Goal: Task Accomplishment & Management: Manage account settings

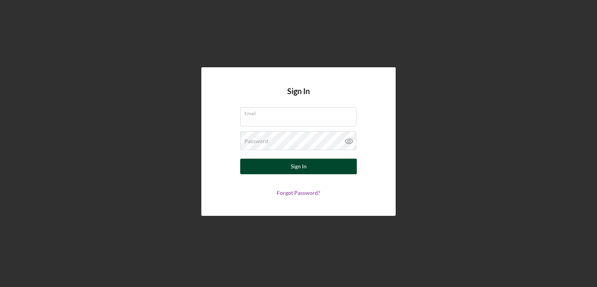
type input "[EMAIL_ADDRESS][DOMAIN_NAME]"
click at [263, 167] on button "Sign In" at bounding box center [298, 166] width 117 height 16
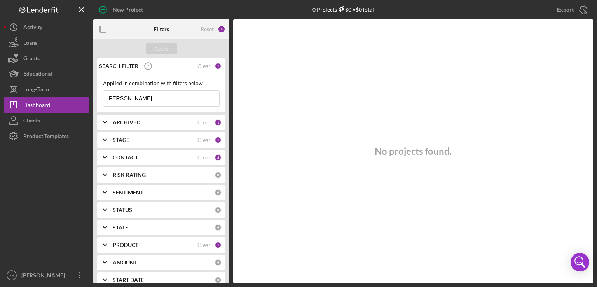
click at [118, 95] on input "[PERSON_NAME]" at bounding box center [161, 99] width 116 height 16
type input "j"
click at [156, 49] on div "Apply" at bounding box center [161, 49] width 14 height 12
click at [124, 96] on input at bounding box center [161, 99] width 116 height 16
click at [162, 46] on div "Apply" at bounding box center [161, 49] width 14 height 12
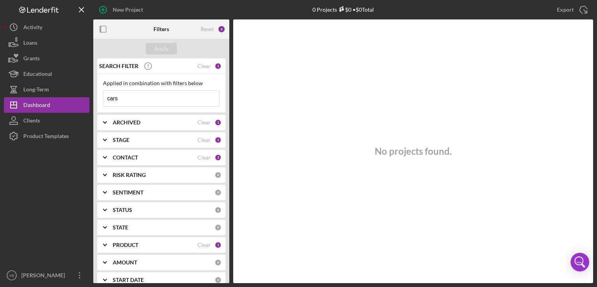
click at [132, 99] on input "cars" at bounding box center [161, 99] width 116 height 16
click at [162, 47] on div "Apply" at bounding box center [161, 49] width 14 height 12
click at [117, 101] on input "car" at bounding box center [161, 99] width 116 height 16
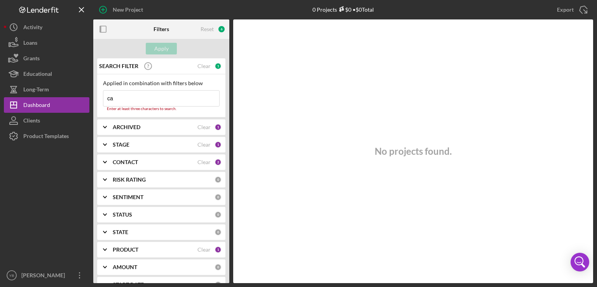
type input "c"
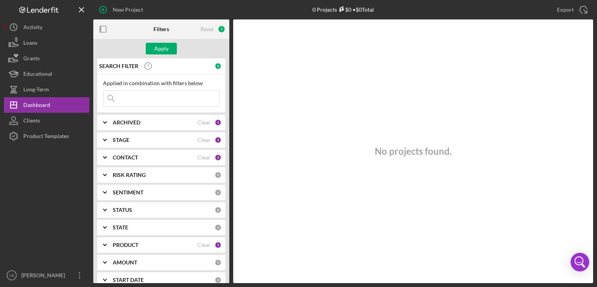
paste input "Vakhtang"
type input "Vakhtang"
click at [161, 49] on div "Apply" at bounding box center [161, 49] width 14 height 12
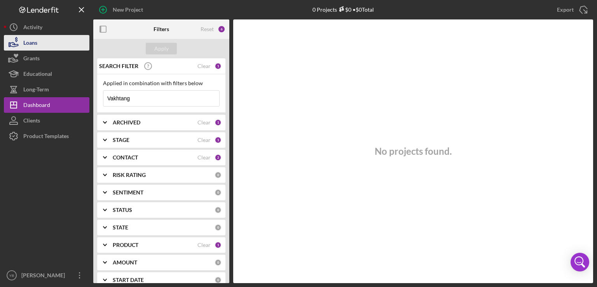
click at [36, 47] on div "Loans" at bounding box center [30, 43] width 14 height 17
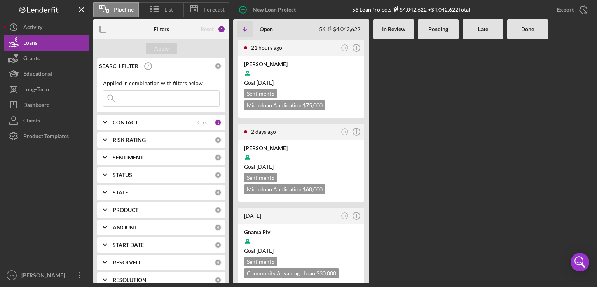
click at [127, 104] on input at bounding box center [161, 99] width 116 height 16
paste input "Vakhtang"
type input "Vakhtang"
click at [158, 46] on div "Apply" at bounding box center [161, 49] width 14 height 12
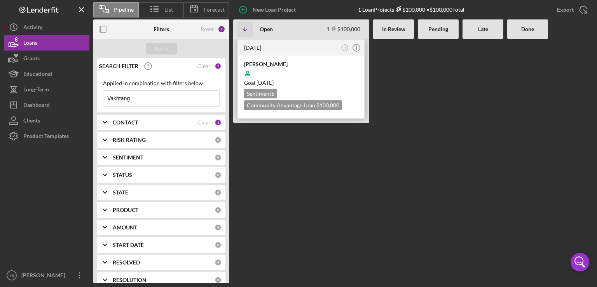
click at [328, 75] on div at bounding box center [301, 73] width 114 height 15
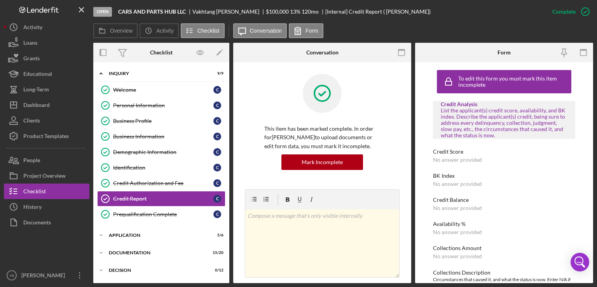
scroll to position [25, 0]
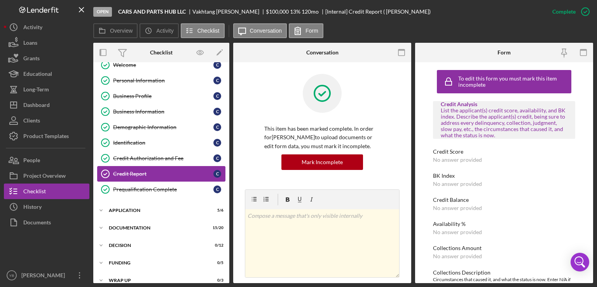
click at [131, 172] on div "Credit Report" at bounding box center [163, 174] width 100 height 6
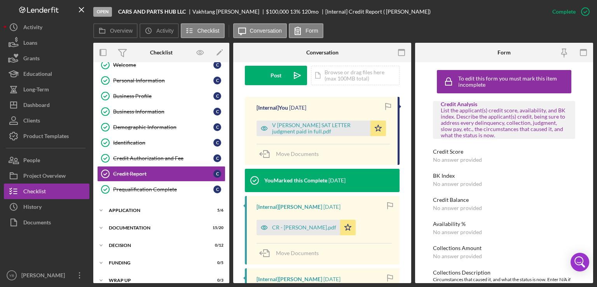
scroll to position [291, 0]
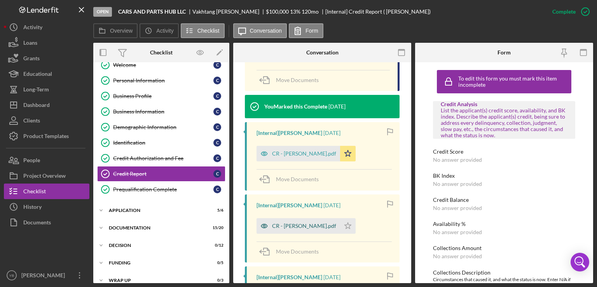
click at [309, 224] on div "CR - [PERSON_NAME].pdf" at bounding box center [304, 226] width 64 height 6
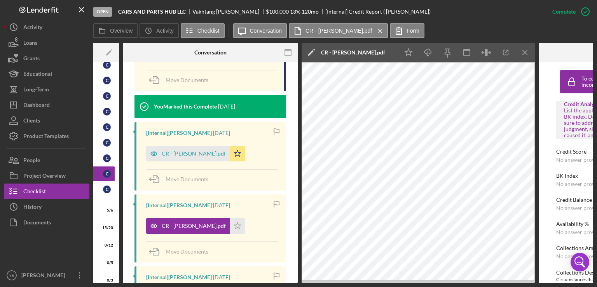
scroll to position [0, 112]
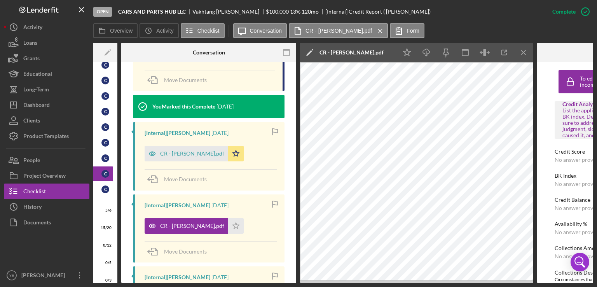
drag, startPoint x: 224, startPoint y: 283, endPoint x: 191, endPoint y: 282, distance: 33.1
click at [191, 282] on div "Open CARS AND PARTS HUB LLC [PERSON_NAME] $100,000 $100,000 13 % 120 mo [Intern…" at bounding box center [298, 143] width 597 height 287
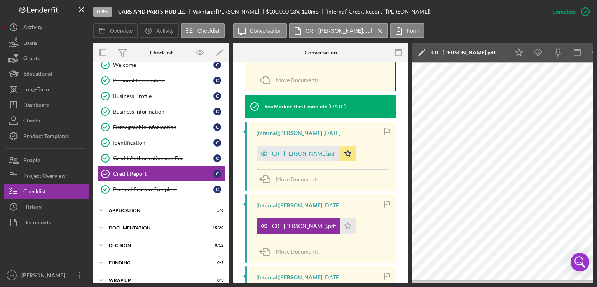
scroll to position [0, 0]
click at [290, 151] on div "CR - [PERSON_NAME].pdf" at bounding box center [304, 153] width 64 height 6
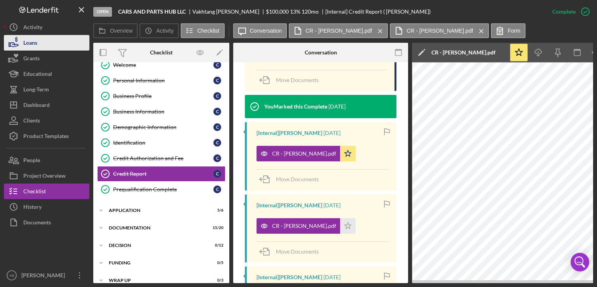
click at [40, 45] on button "Loans" at bounding box center [46, 43] width 85 height 16
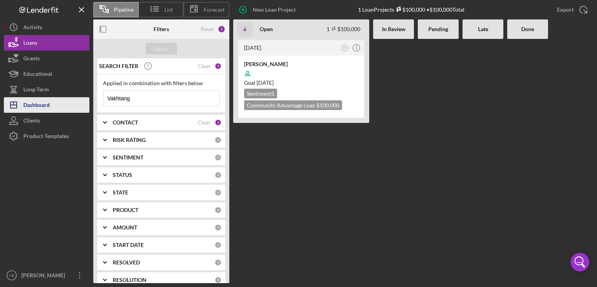
drag, startPoint x: 150, startPoint y: 98, endPoint x: 86, endPoint y: 98, distance: 64.5
click at [86, 98] on div "Pipeline List Forecast New Loan Project 1 Loan Projects $100,000 • $100,000 Tot…" at bounding box center [298, 141] width 589 height 283
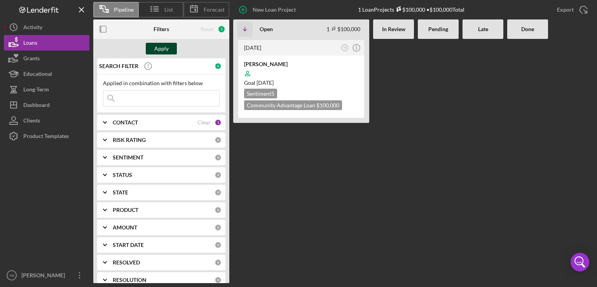
click at [155, 49] on div "Apply" at bounding box center [161, 49] width 14 height 12
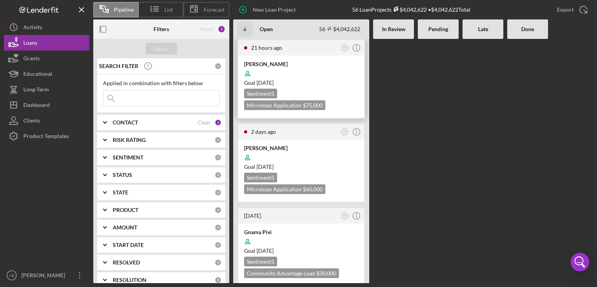
click at [301, 83] on div "Goal [DATE]" at bounding box center [301, 83] width 114 height 8
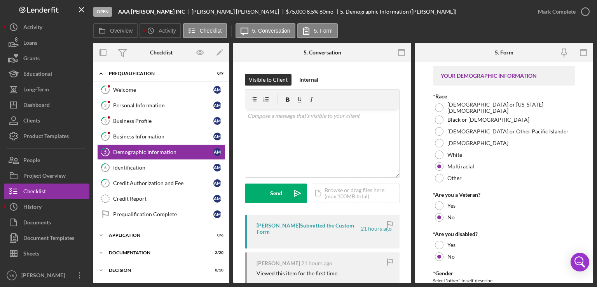
drag, startPoint x: 231, startPoint y: 136, endPoint x: 228, endPoint y: 166, distance: 30.8
click at [228, 166] on div "Overview Internal Workflow Stage Open Icon/Dropdown Arrow Archive (can unarchiv…" at bounding box center [343, 163] width 500 height 240
click at [149, 169] on div "Identification" at bounding box center [163, 167] width 100 height 6
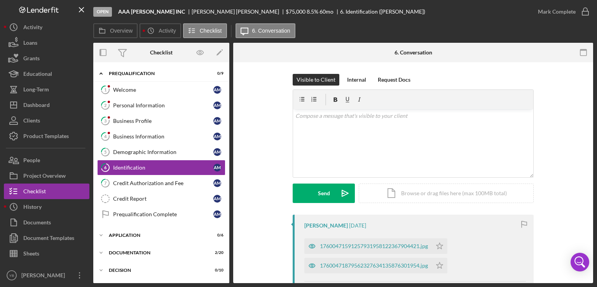
click at [557, 212] on div "Visible to Client Internal Request Docs v Color teal Color pink Remove color Ad…" at bounding box center [413, 144] width 336 height 141
click at [128, 230] on div "Icon/Expander Application 0 / 6" at bounding box center [161, 235] width 136 height 16
click at [226, 191] on div "Overview Internal Workflow Stage Open Icon/Dropdown Arrow Archive (can unarchiv…" at bounding box center [343, 163] width 500 height 240
click at [227, 193] on div "Icon/Expander Prequalification 0 / 9 1 Welcome A M 2 Personal Information A M 3…" at bounding box center [161, 172] width 136 height 221
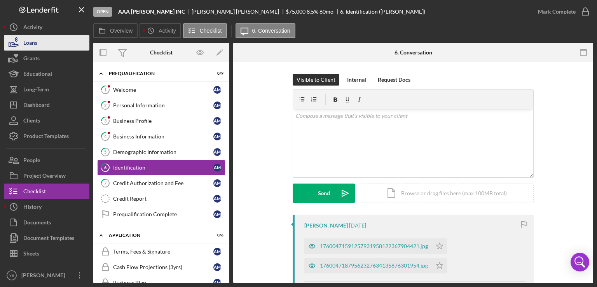
click at [39, 44] on button "Loans" at bounding box center [46, 43] width 85 height 16
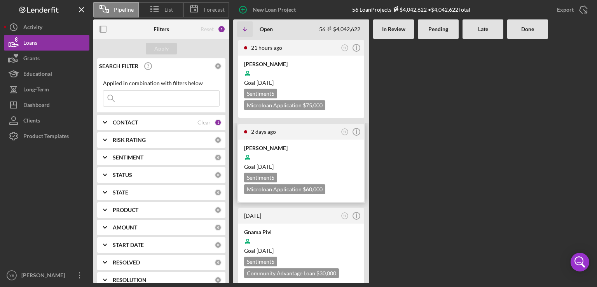
click at [317, 160] on div at bounding box center [301, 157] width 114 height 15
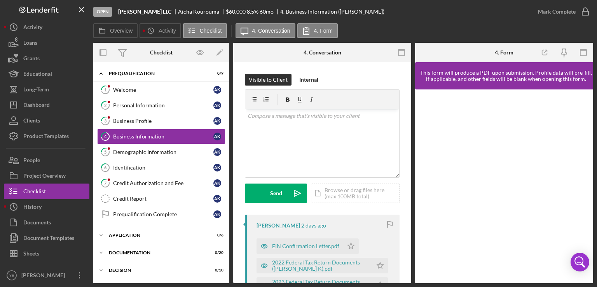
drag, startPoint x: 411, startPoint y: 142, endPoint x: 410, endPoint y: 146, distance: 4.7
click at [410, 146] on div "Overview Internal Workflow Stage Open Icon/Dropdown Arrow Archive (can unarchiv…" at bounding box center [343, 163] width 500 height 240
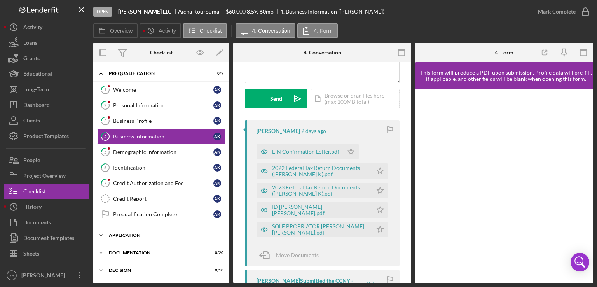
click at [134, 229] on div "Icon/Expander Application 0 / 6" at bounding box center [161, 235] width 136 height 16
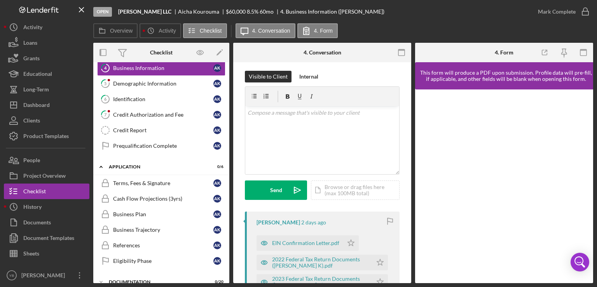
scroll to position [0, 0]
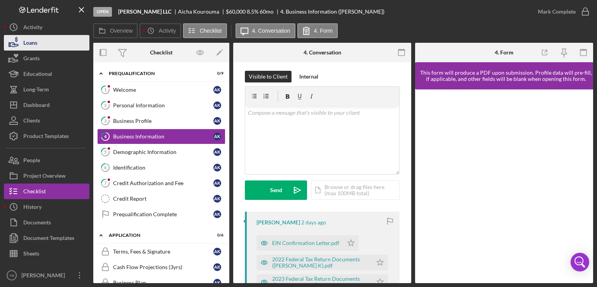
click at [43, 43] on button "Loans" at bounding box center [46, 43] width 85 height 16
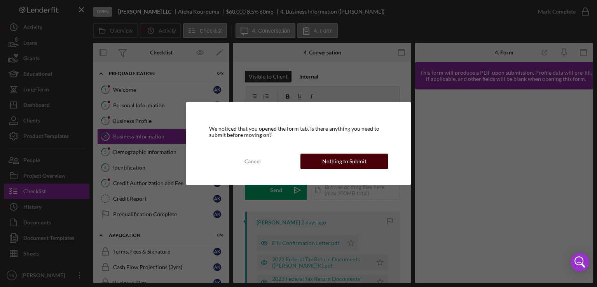
click at [332, 162] on div "Nothing to Submit" at bounding box center [344, 161] width 44 height 16
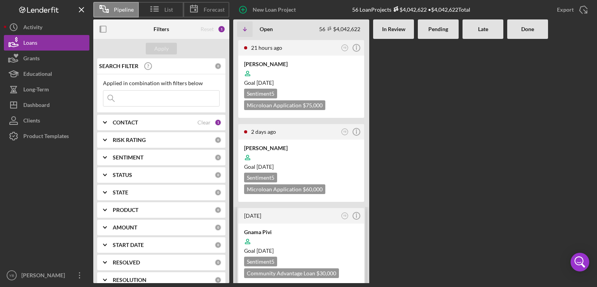
click at [327, 247] on div "Goal [DATE]" at bounding box center [301, 251] width 114 height 8
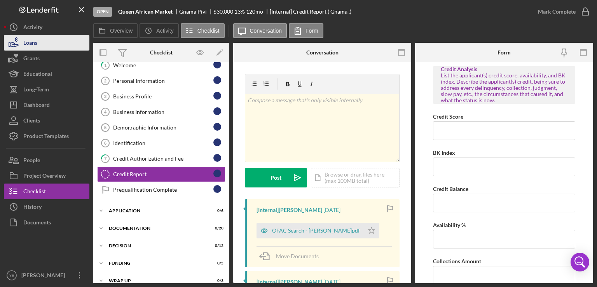
click at [30, 42] on div "Loans" at bounding box center [30, 43] width 14 height 17
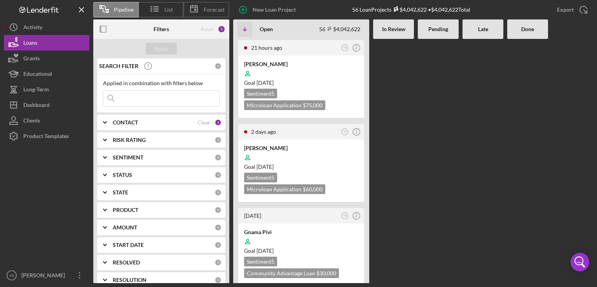
click at [385, 139] on Review at bounding box center [393, 161] width 41 height 244
click at [337, 66] on div at bounding box center [301, 73] width 114 height 15
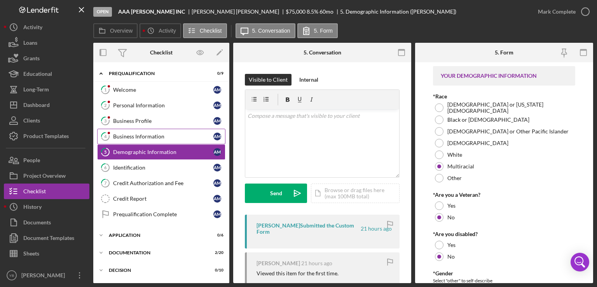
click at [148, 133] on div "Business Information" at bounding box center [163, 136] width 100 height 6
